Goal: Information Seeking & Learning: Understand process/instructions

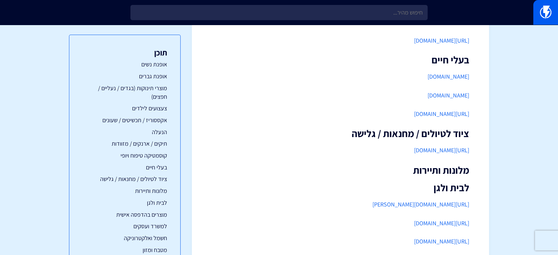
scroll to position [798, 0]
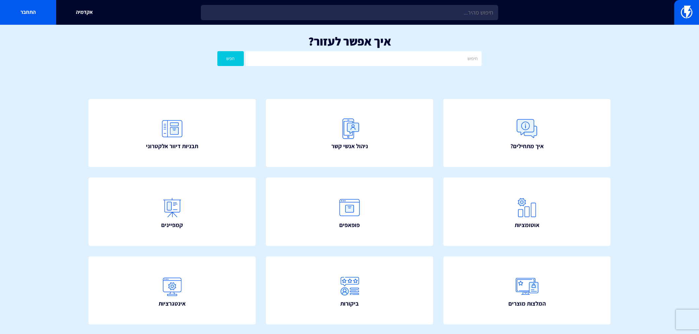
scroll to position [98, 0]
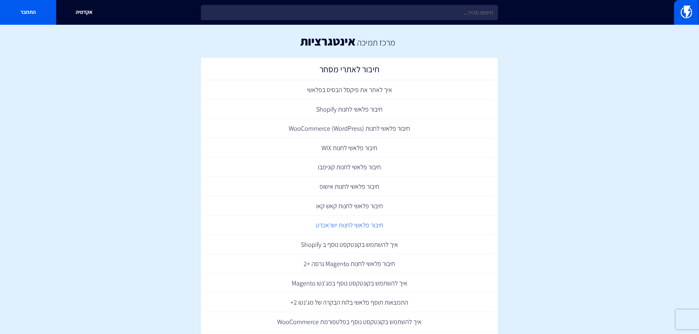
click at [355, 223] on link "חיבור פלאשי לחנות ישראכרט" at bounding box center [349, 225] width 291 height 19
